Goal: Find specific page/section: Find specific page/section

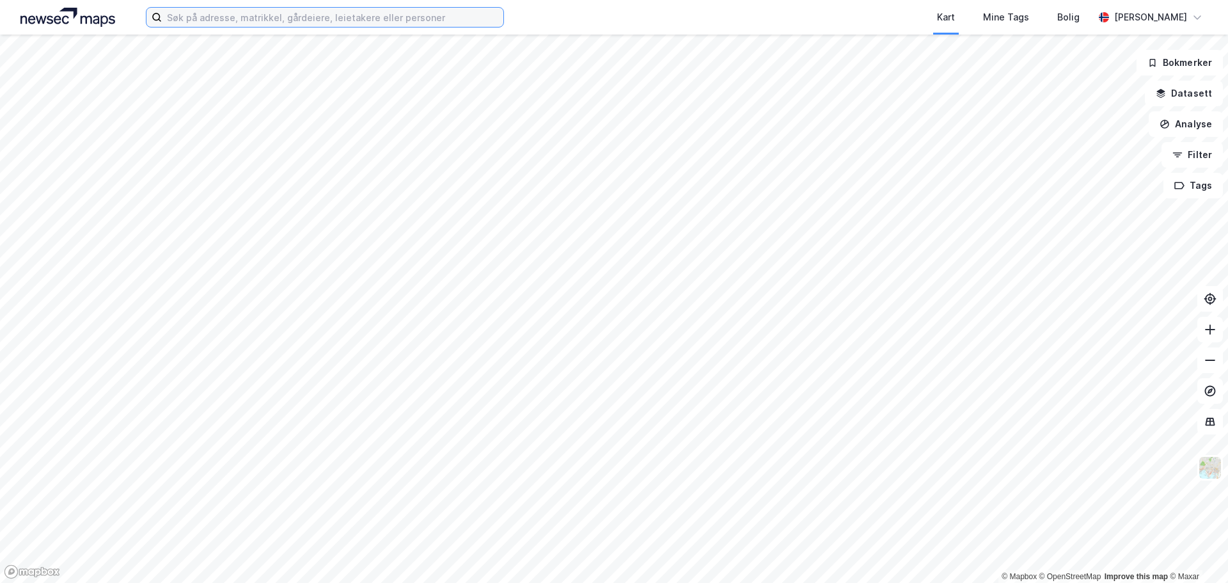
click at [433, 15] on input at bounding box center [333, 17] width 342 height 19
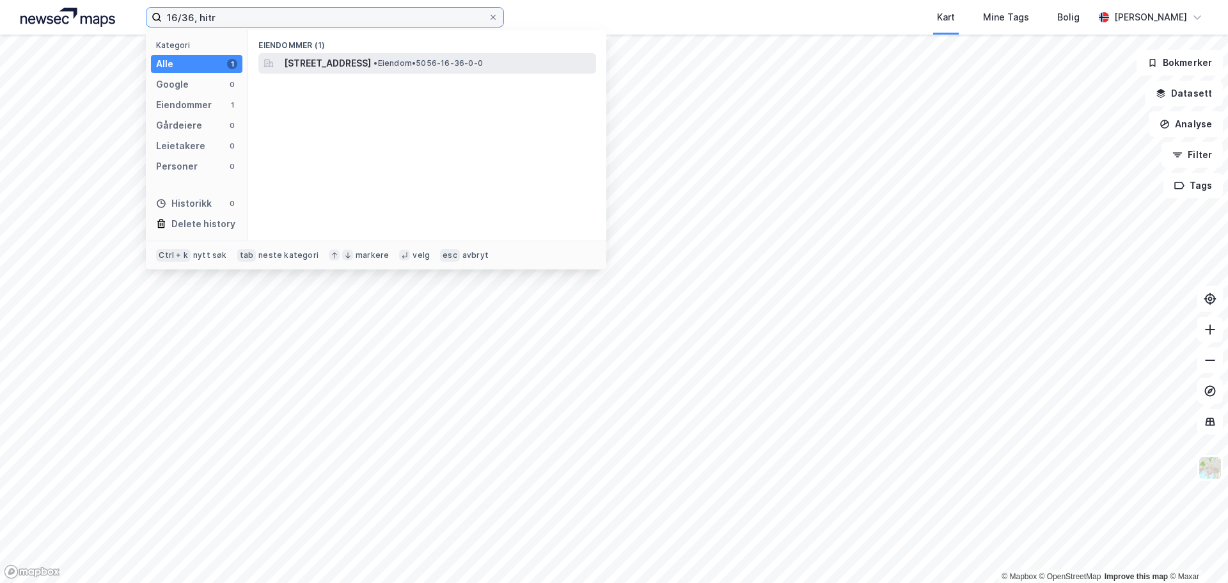
type input "16/36, hitr"
click at [371, 58] on span "[STREET_ADDRESS]" at bounding box center [327, 63] width 87 height 15
